Goal: Navigation & Orientation: Find specific page/section

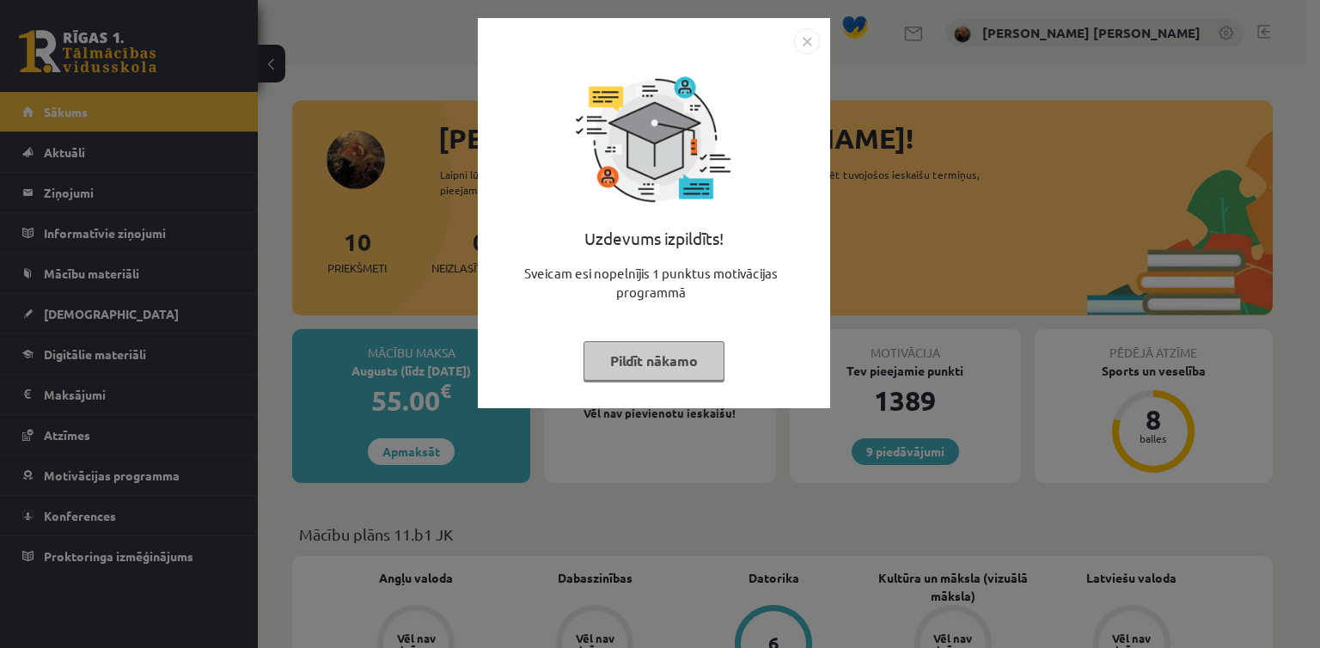
click at [816, 38] on img "Close" at bounding box center [807, 41] width 26 height 26
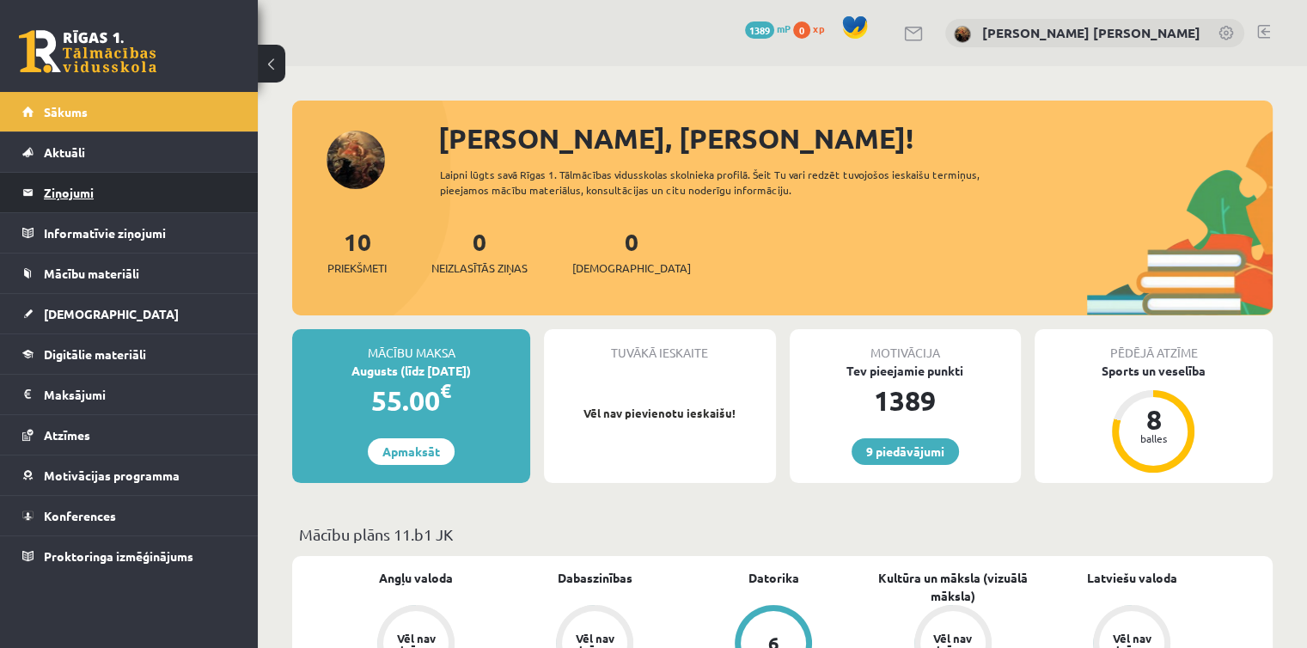
click at [77, 197] on legend "Ziņojumi 0" at bounding box center [140, 193] width 192 height 40
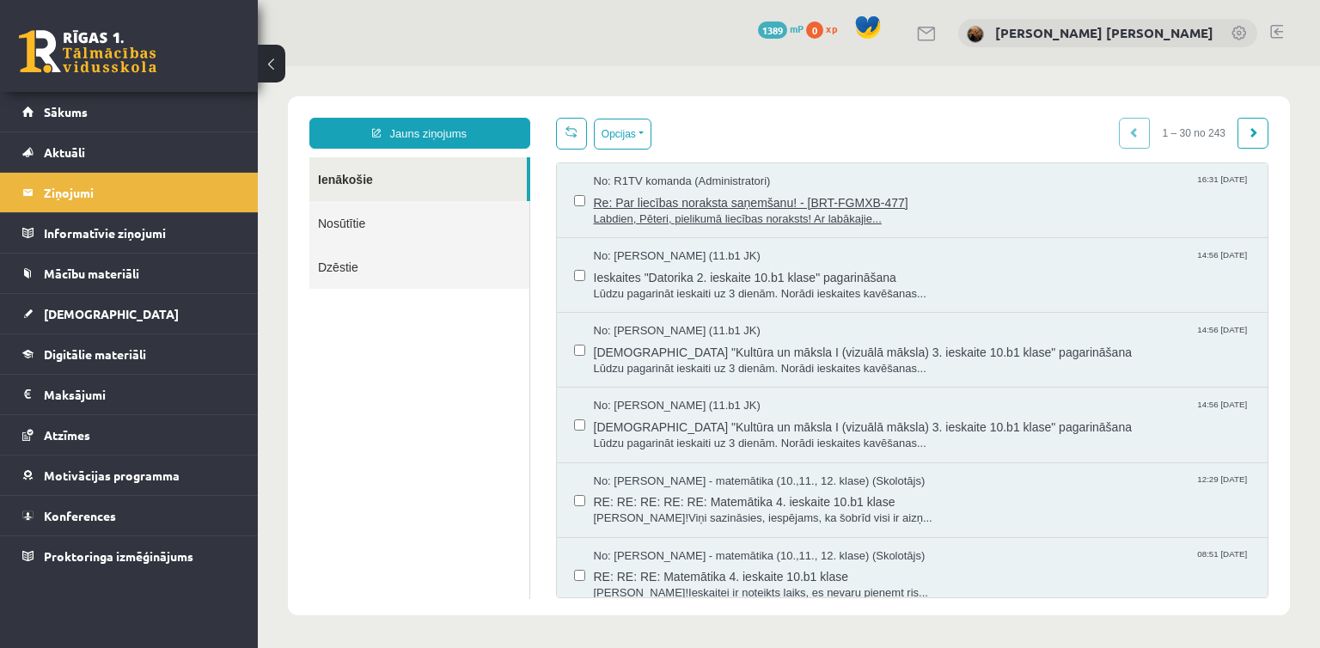
click at [715, 207] on span "Re: Par liecības noraksta saņemšanu! - [BRT-FGMXB-477]" at bounding box center [922, 200] width 657 height 21
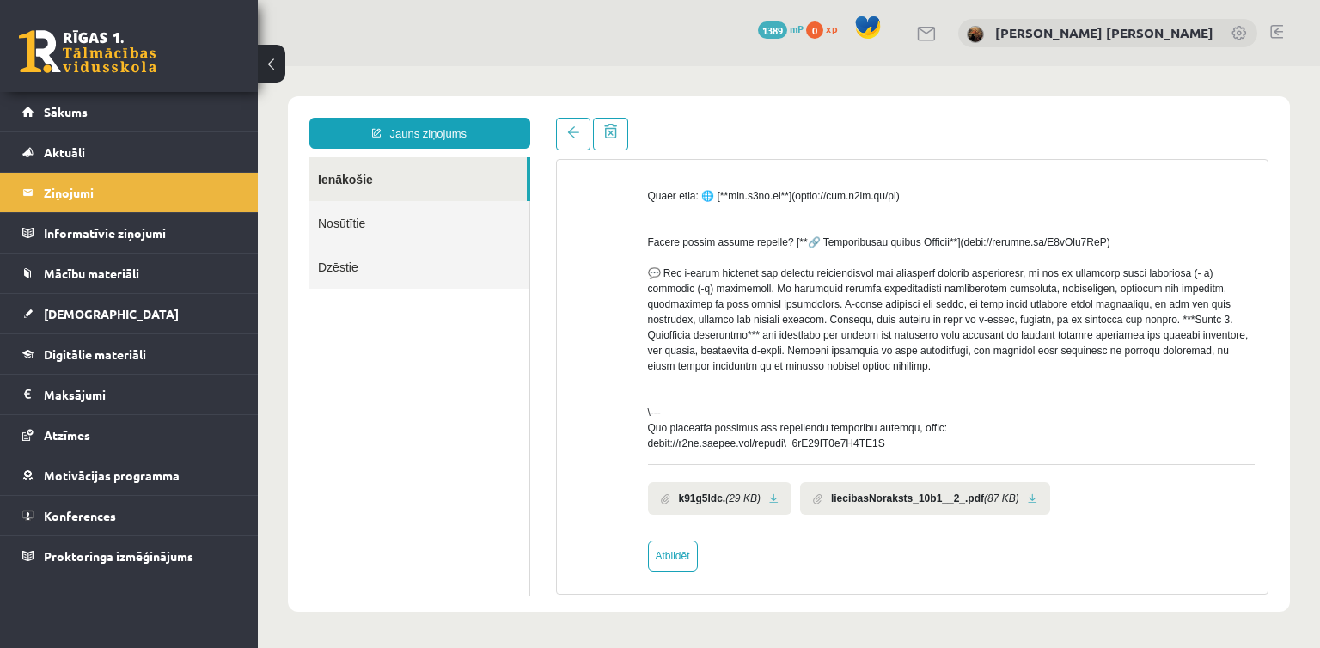
click at [769, 504] on link at bounding box center [773, 498] width 9 height 11
click at [1028, 504] on link at bounding box center [1032, 498] width 9 height 11
click at [76, 118] on span "Sākums" at bounding box center [66, 111] width 44 height 15
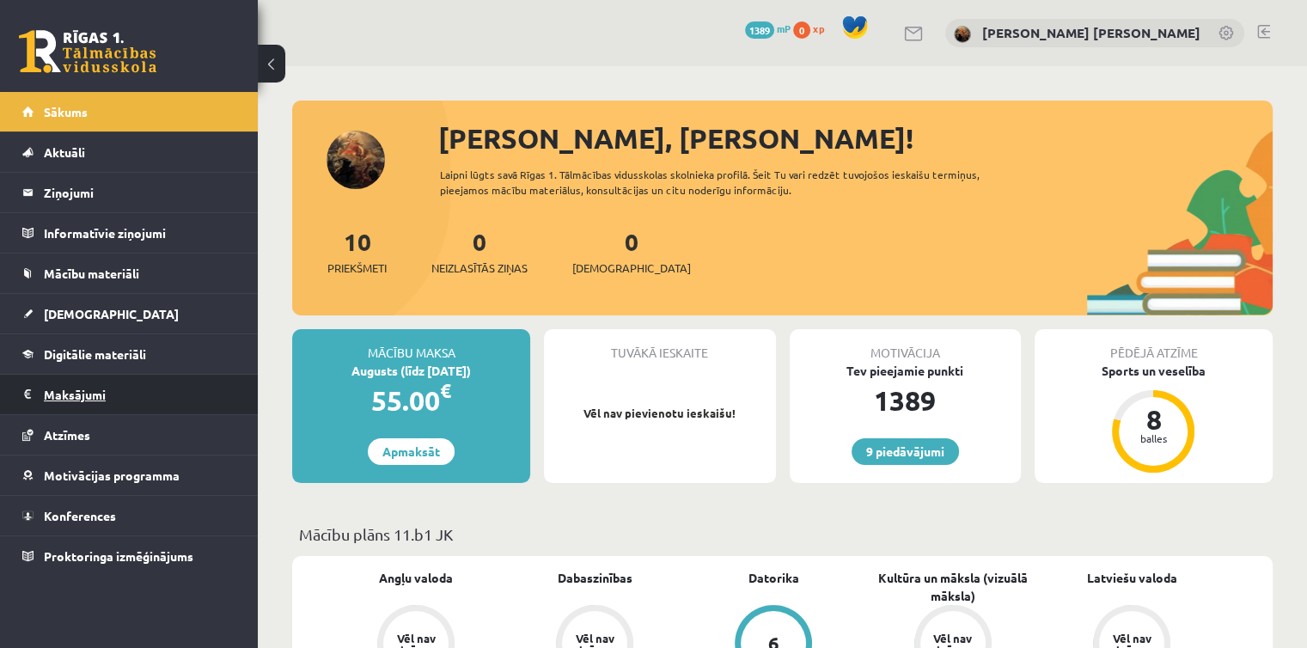
click at [82, 382] on legend "Maksājumi 0" at bounding box center [140, 395] width 192 height 40
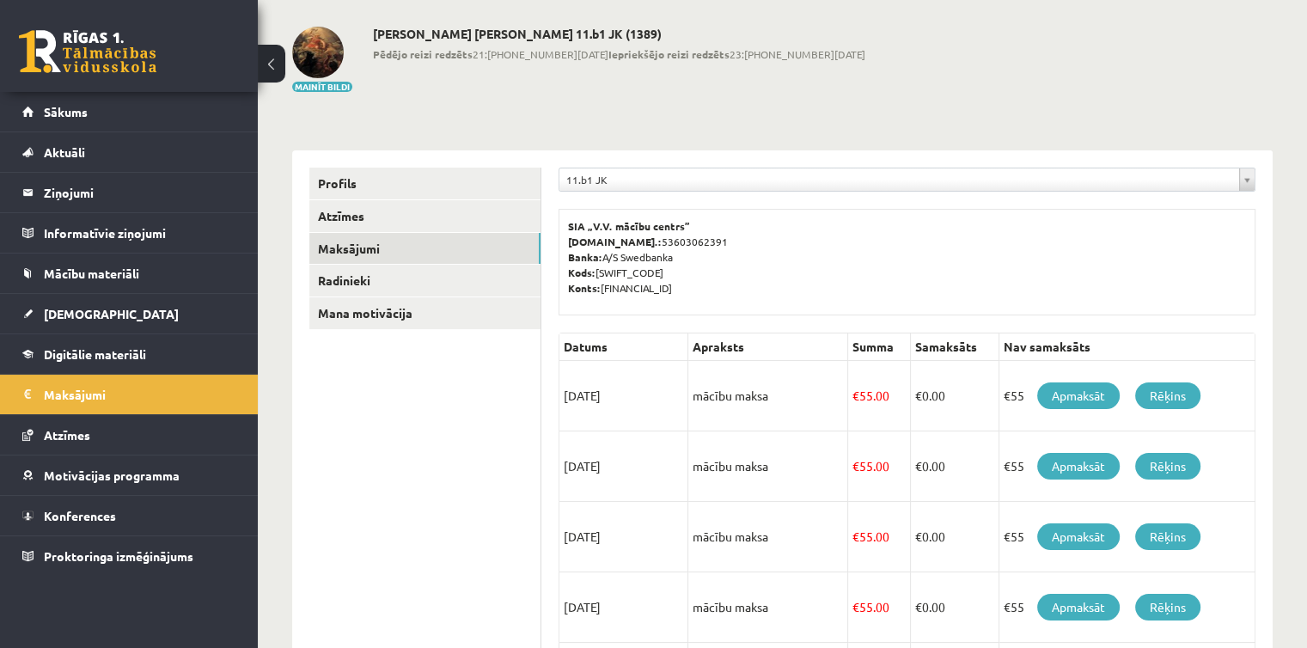
scroll to position [62, 0]
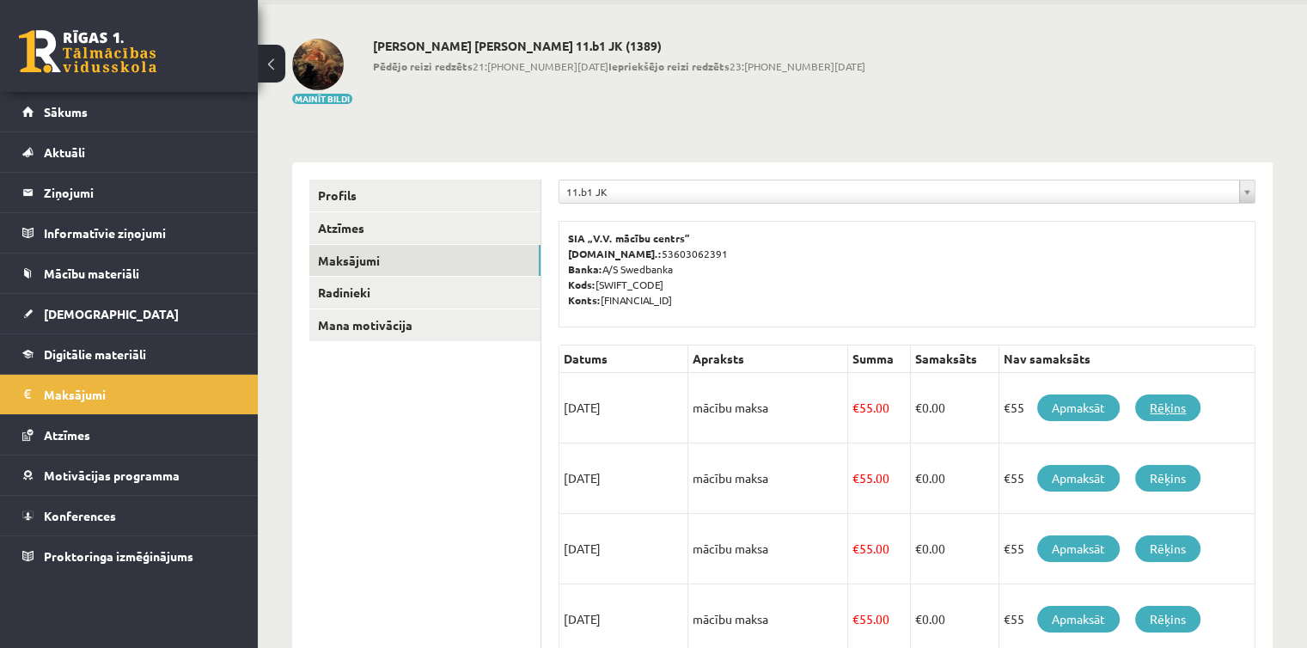
click at [1165, 411] on link "Rēķins" at bounding box center [1167, 407] width 65 height 27
click at [388, 283] on link "Radinieki" at bounding box center [424, 293] width 231 height 32
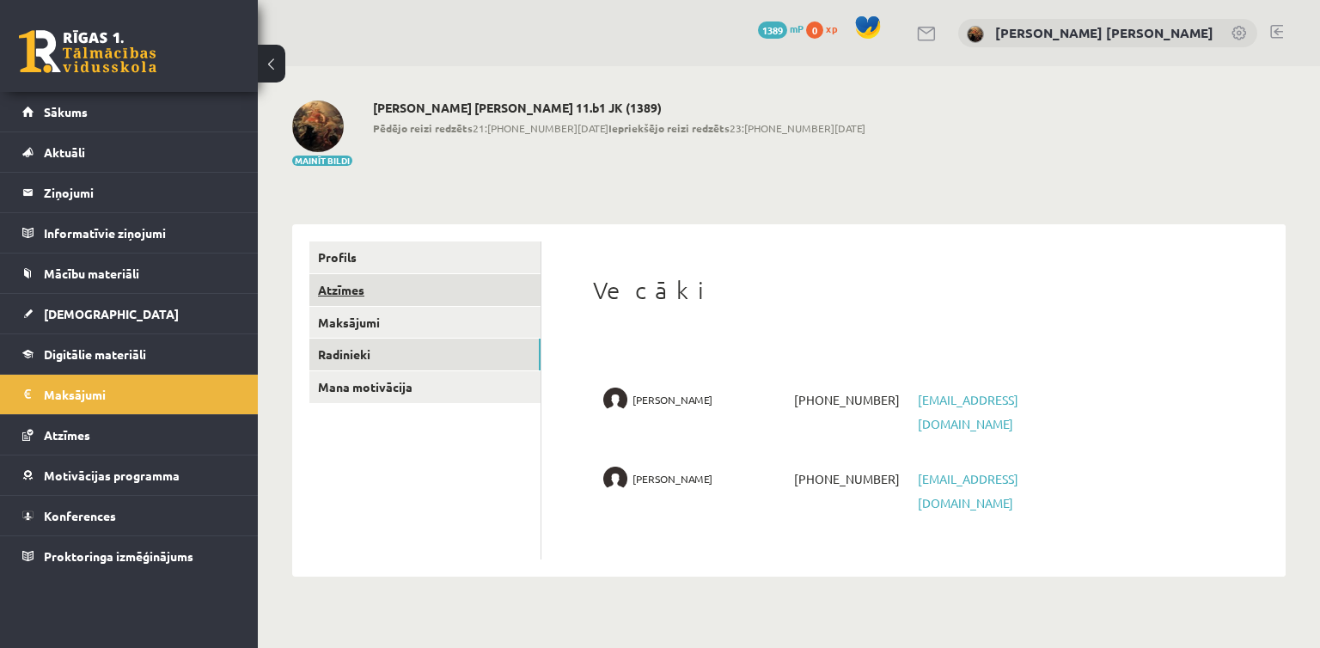
click at [361, 297] on link "Atzīmes" at bounding box center [424, 290] width 231 height 32
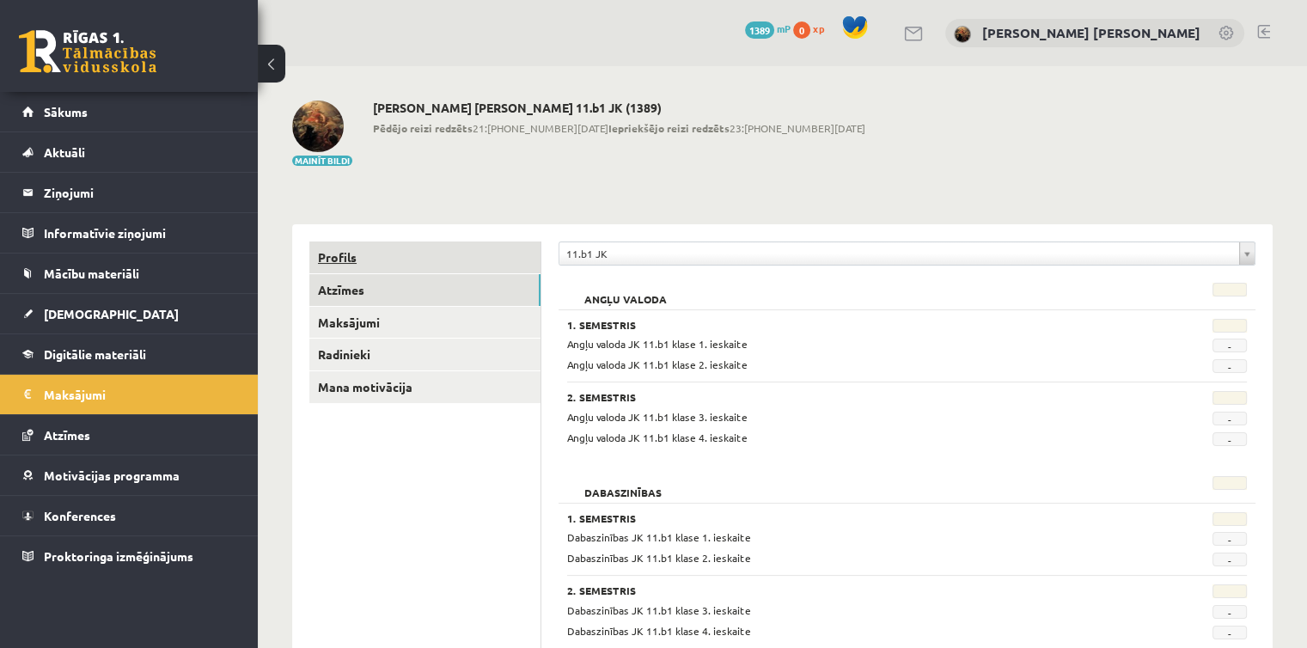
click at [373, 266] on link "Profils" at bounding box center [424, 257] width 231 height 32
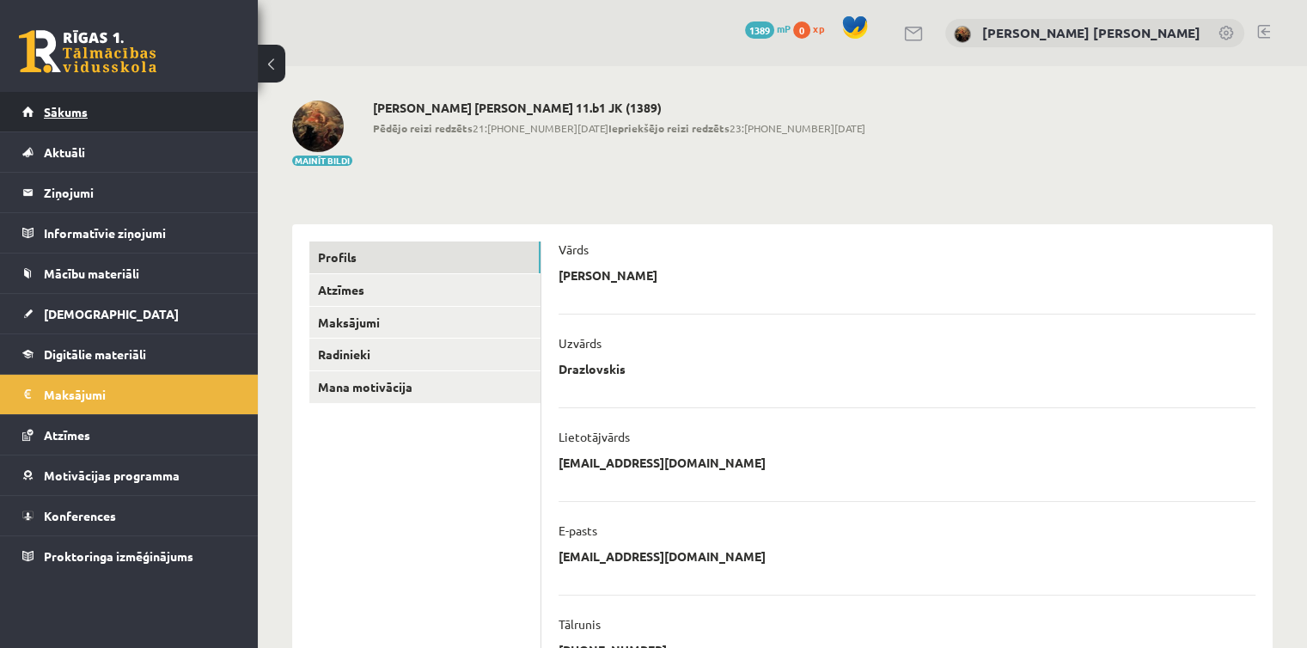
click at [145, 118] on link "Sākums" at bounding box center [129, 112] width 214 height 40
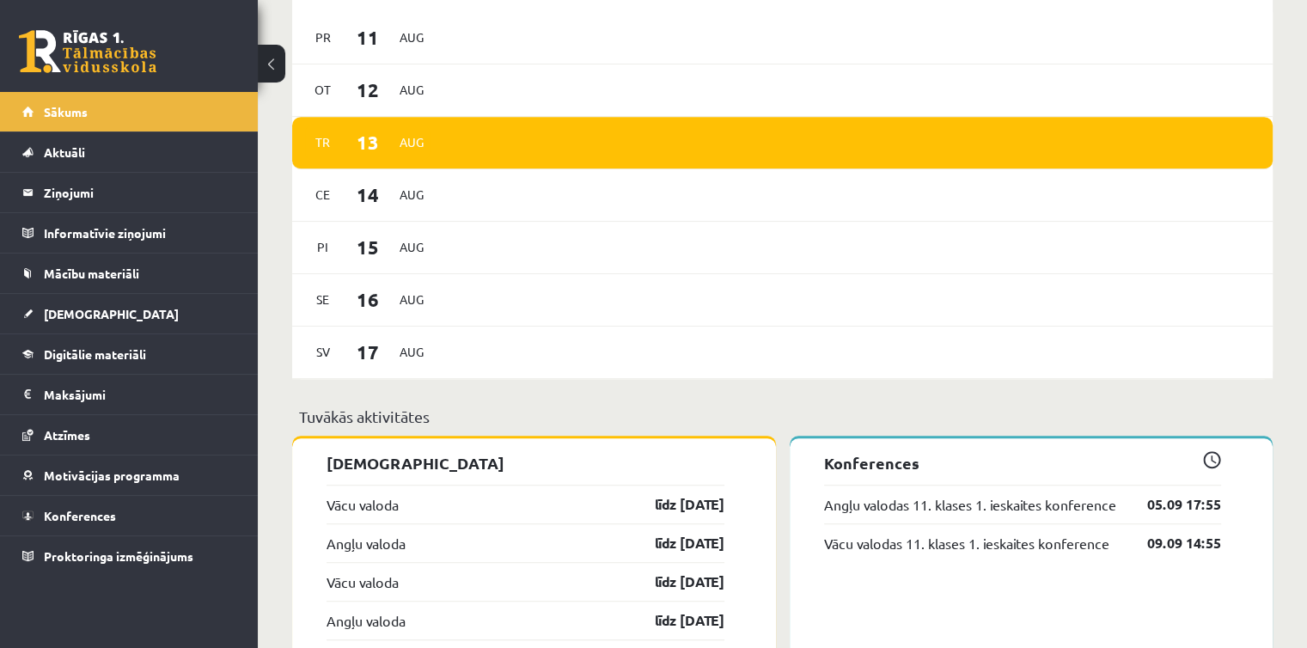
scroll to position [877, 0]
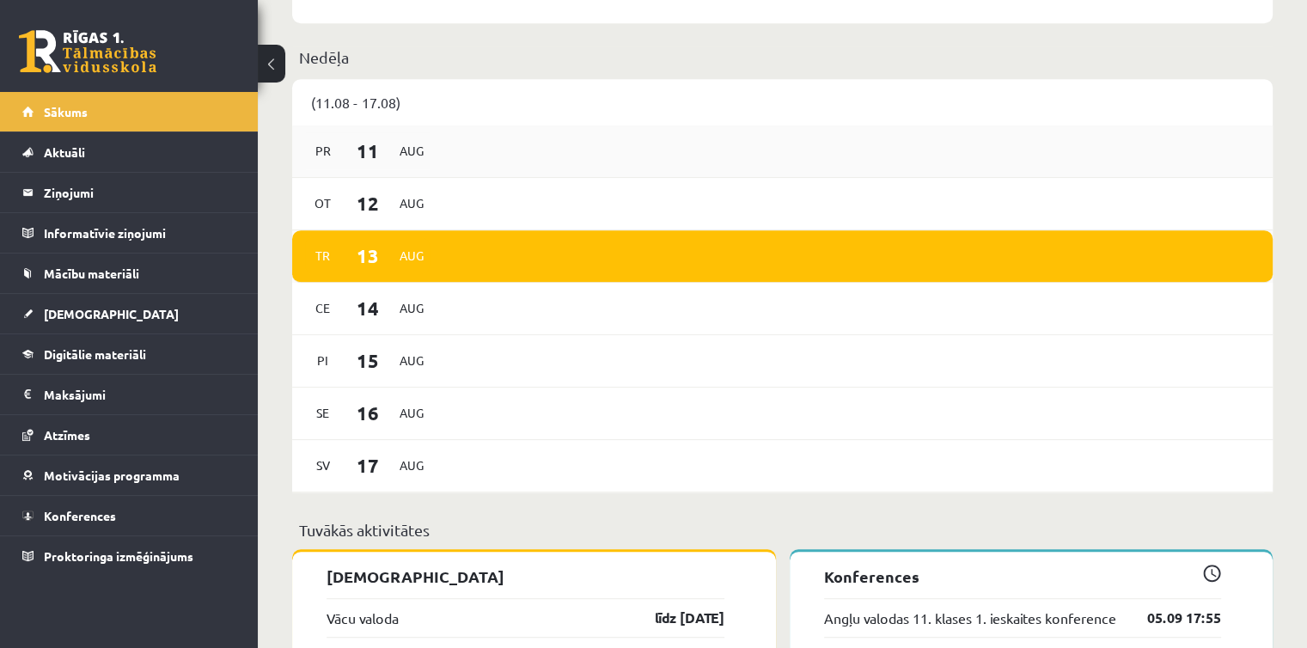
click at [364, 156] on span "11" at bounding box center [367, 151] width 53 height 28
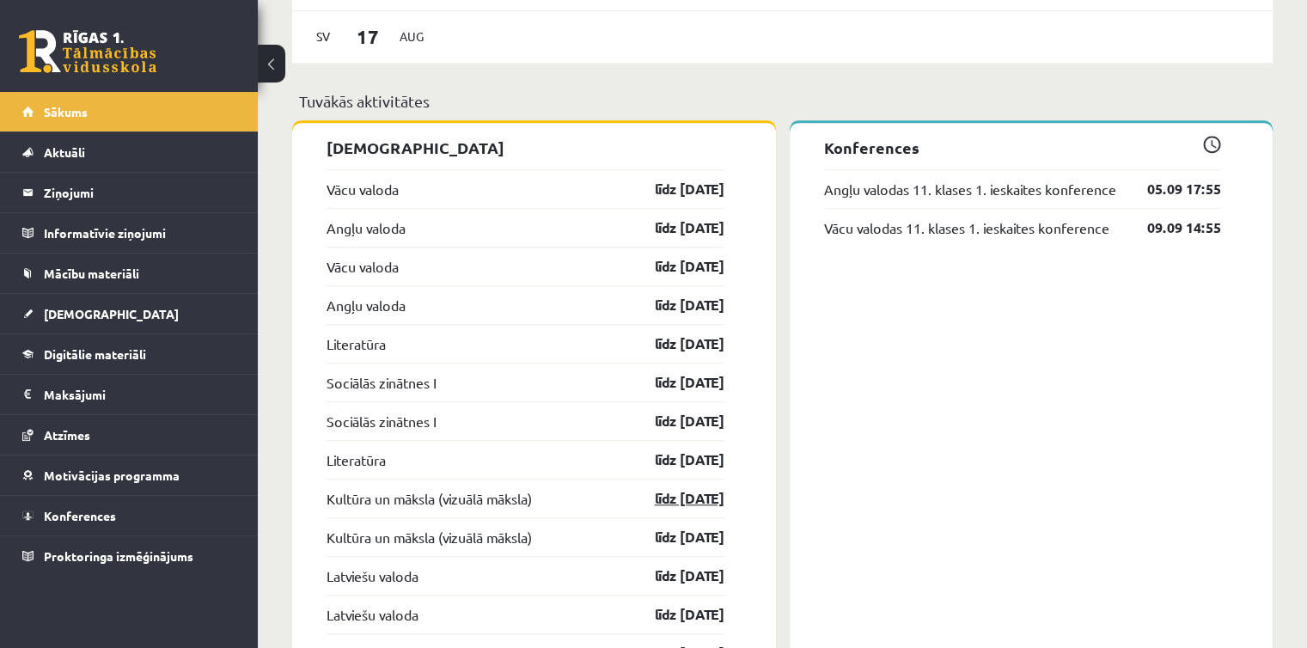
scroll to position [804, 0]
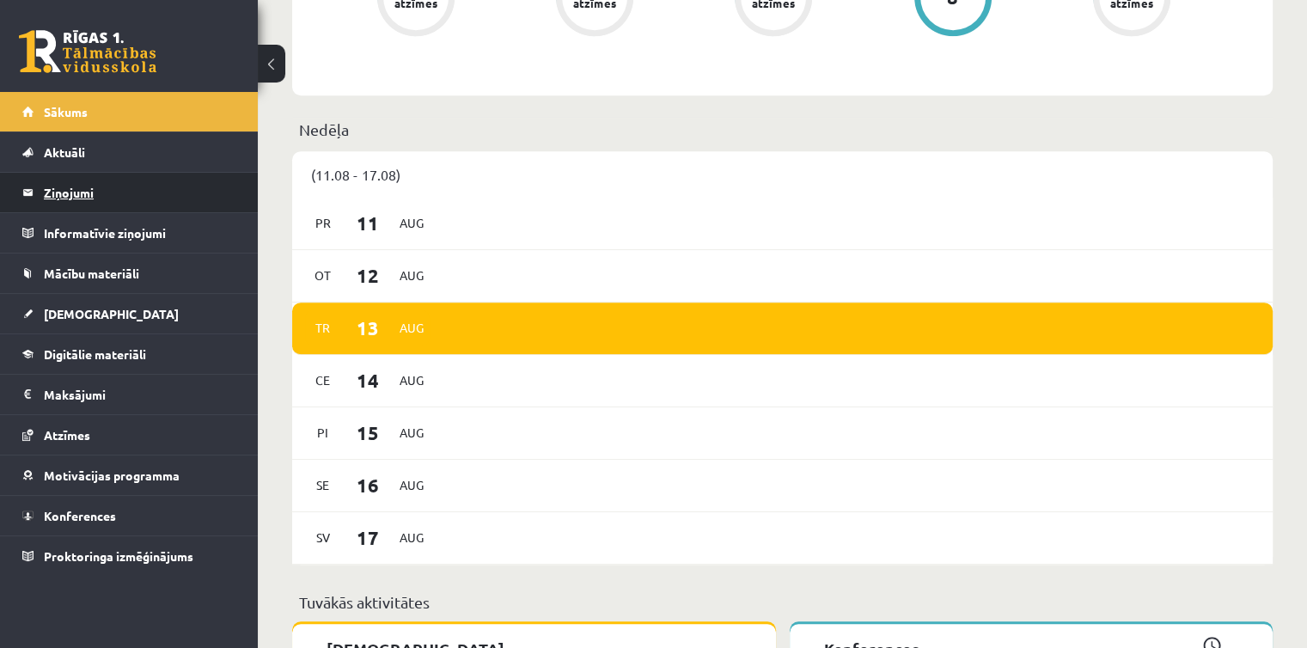
click at [121, 189] on legend "Ziņojumi 0" at bounding box center [140, 193] width 192 height 40
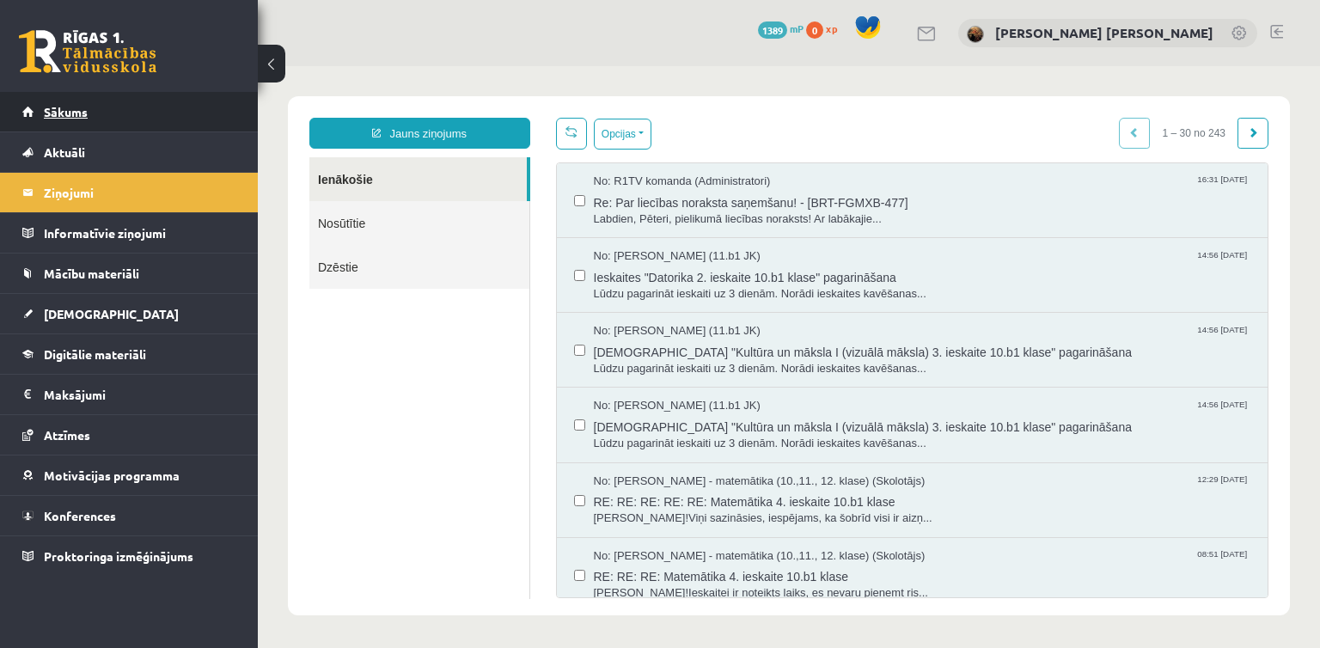
click at [61, 113] on span "Sākums" at bounding box center [66, 111] width 44 height 15
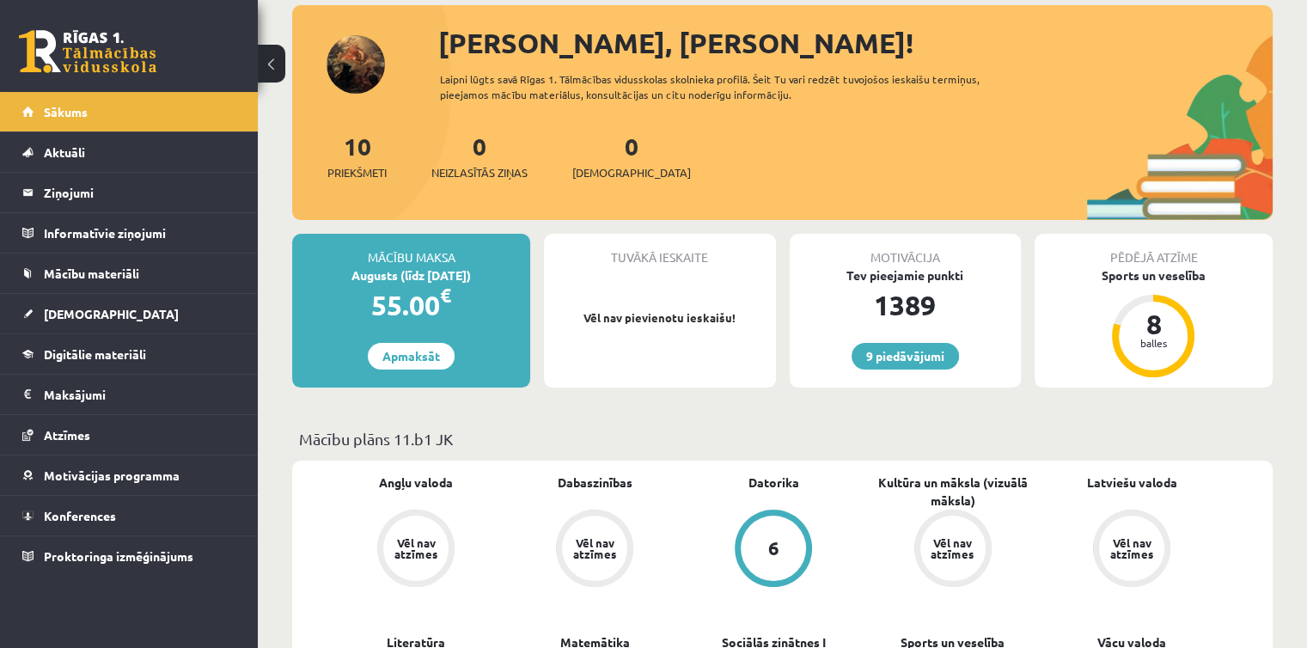
scroll to position [130, 0]
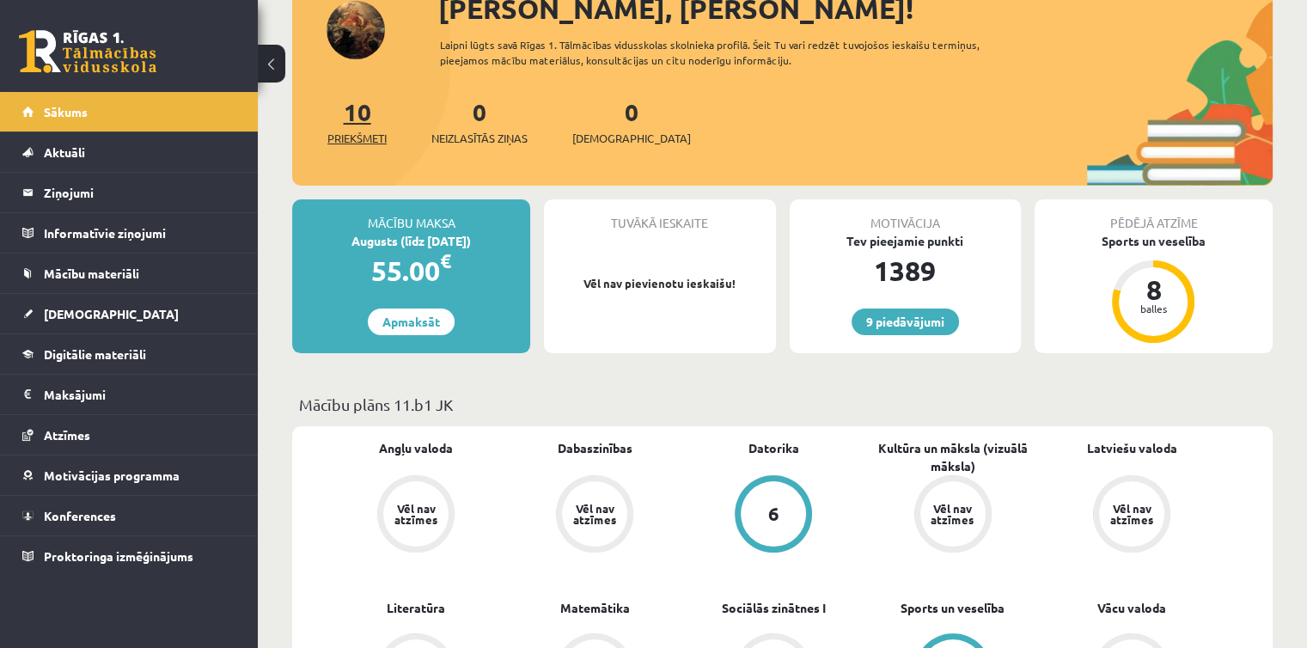
click at [362, 107] on link "10 Priekšmeti" at bounding box center [356, 121] width 59 height 51
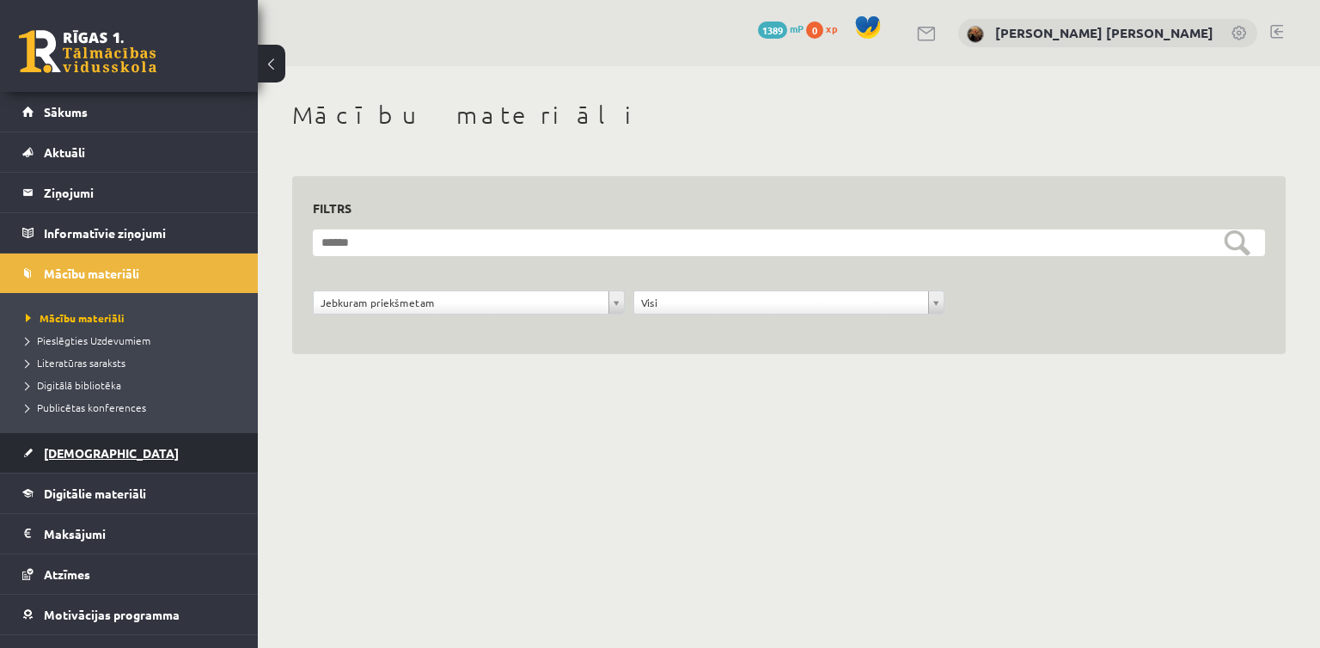
click at [94, 451] on span "[DEMOGRAPHIC_DATA]" at bounding box center [111, 452] width 135 height 15
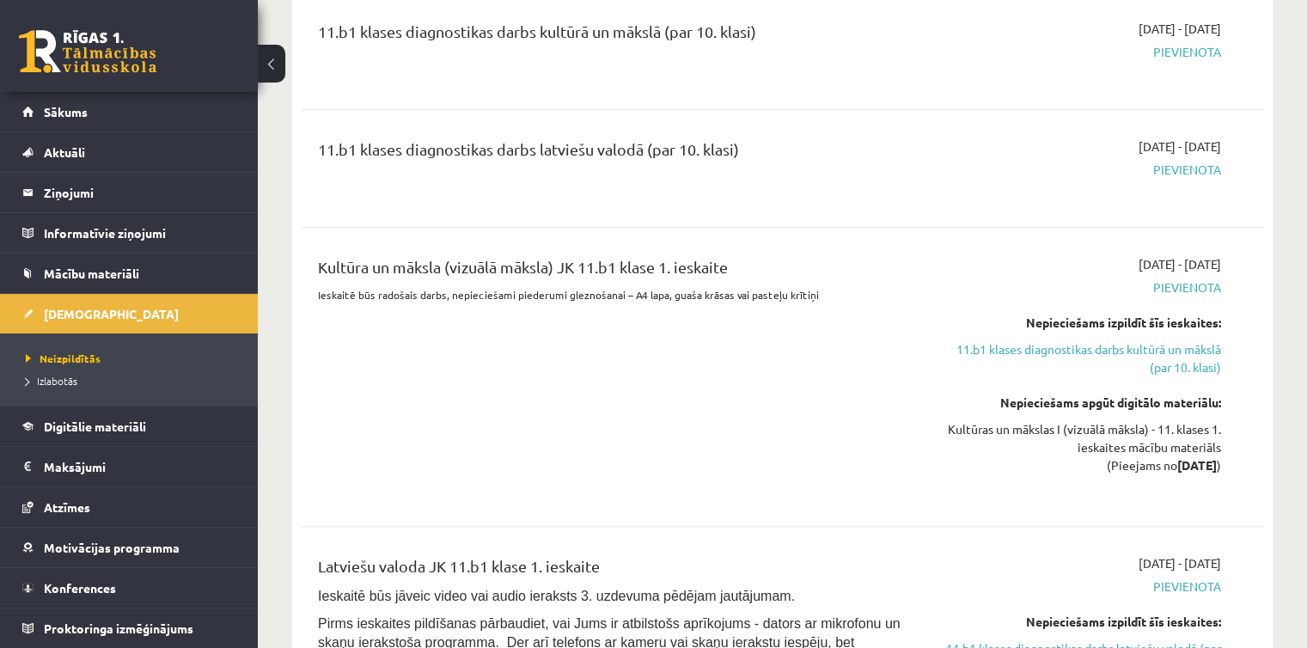
scroll to position [2177, 0]
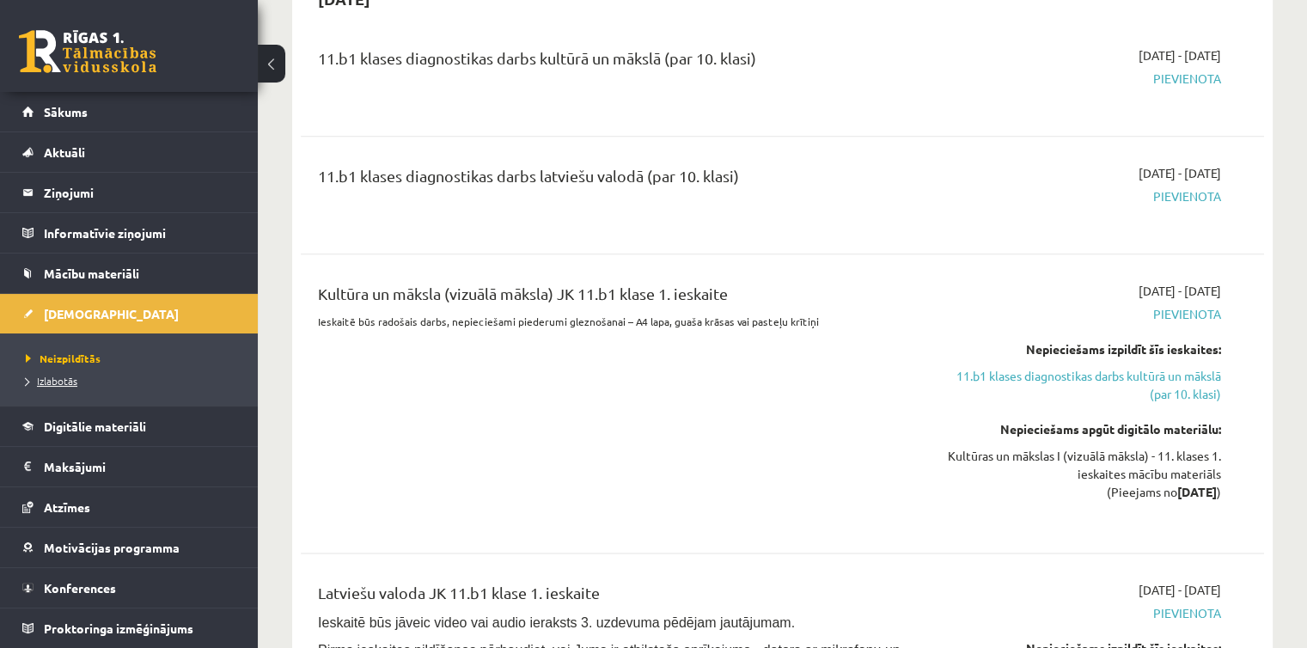
click at [79, 382] on link "Izlabotās" at bounding box center [133, 380] width 215 height 15
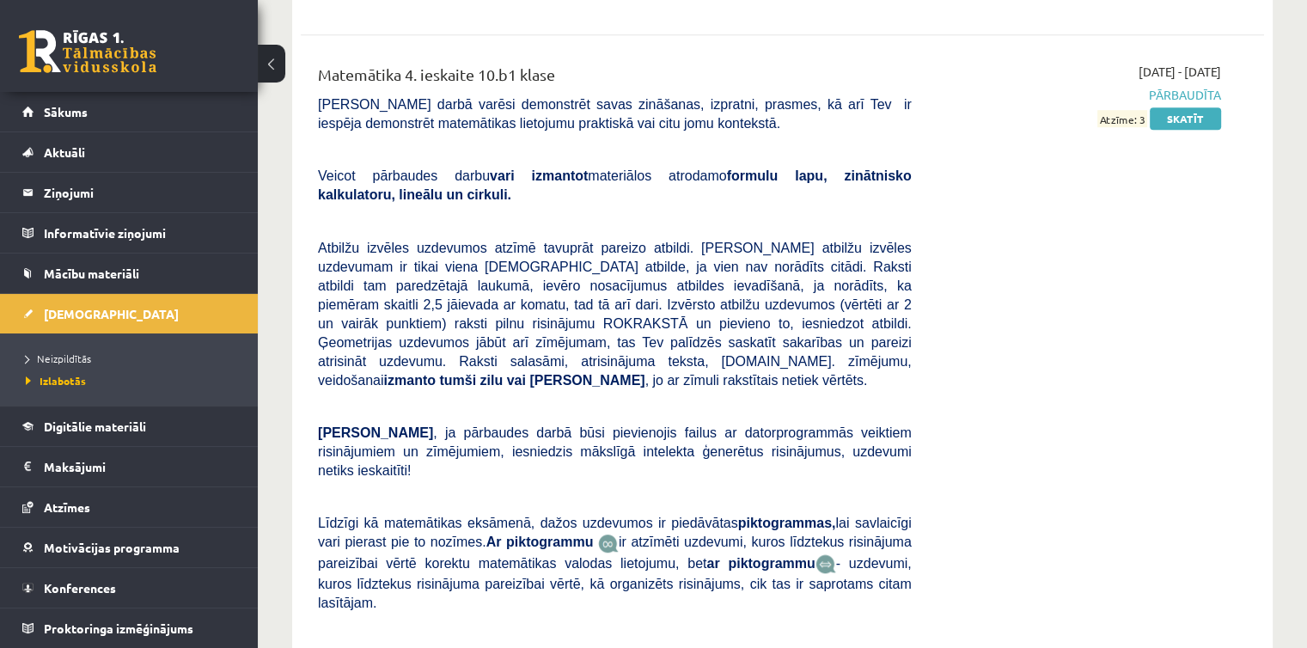
scroll to position [8708, 0]
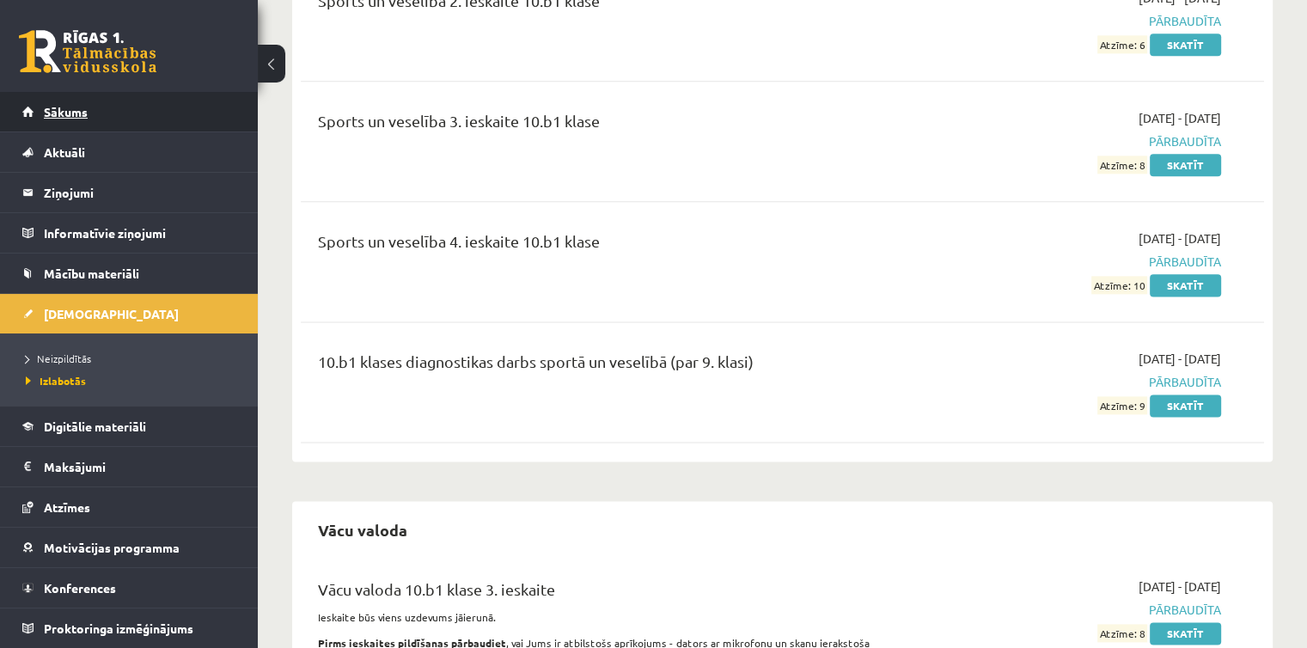
click at [85, 111] on span "Sākums" at bounding box center [66, 111] width 44 height 15
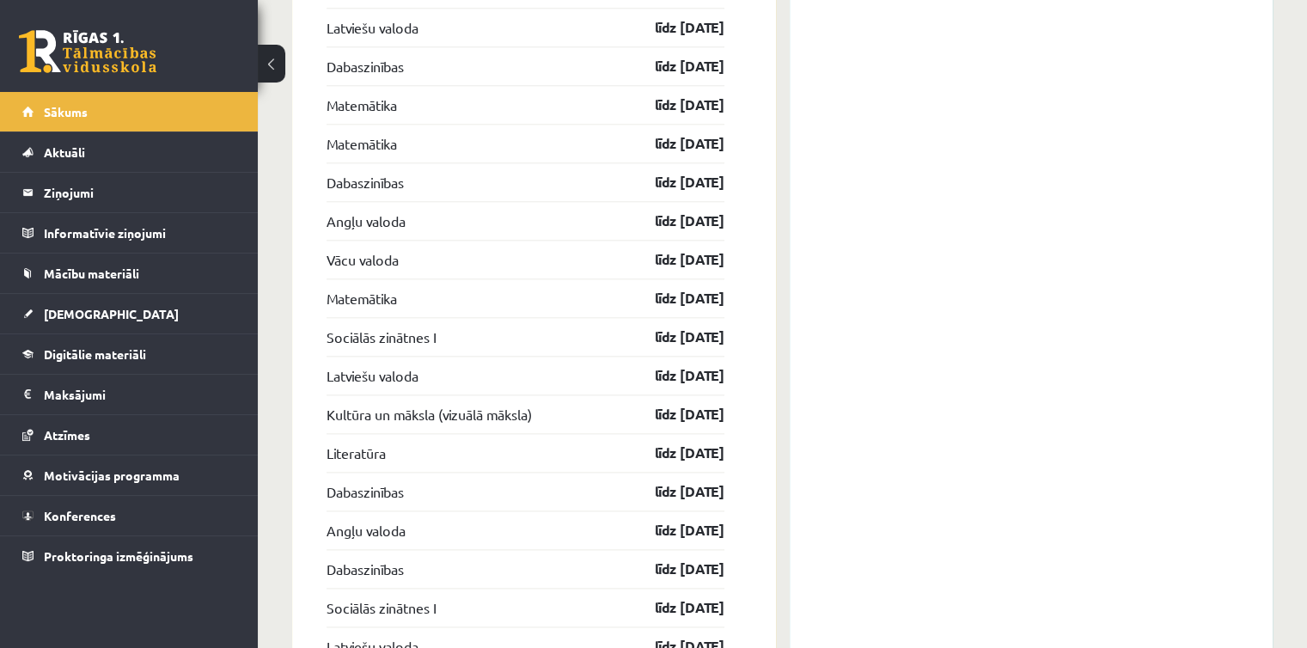
scroll to position [1348, 0]
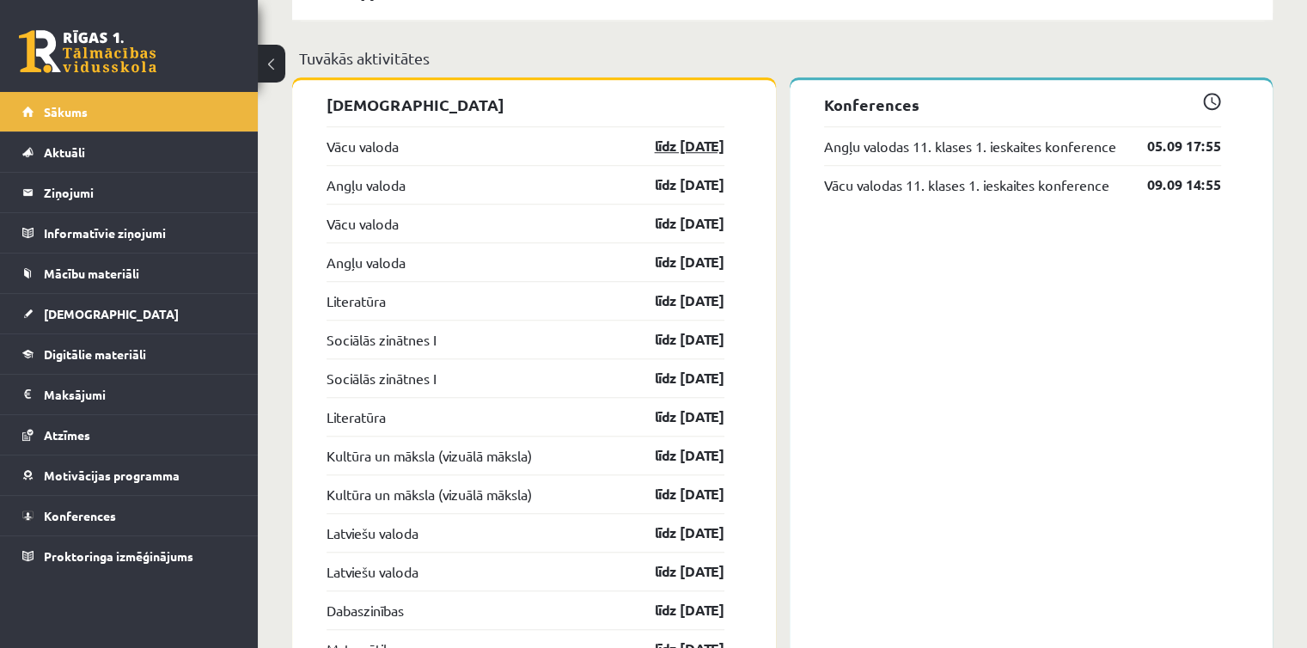
click at [681, 147] on link "līdz [DATE]" at bounding box center [675, 146] width 100 height 21
